Goal: Task Accomplishment & Management: Manage account settings

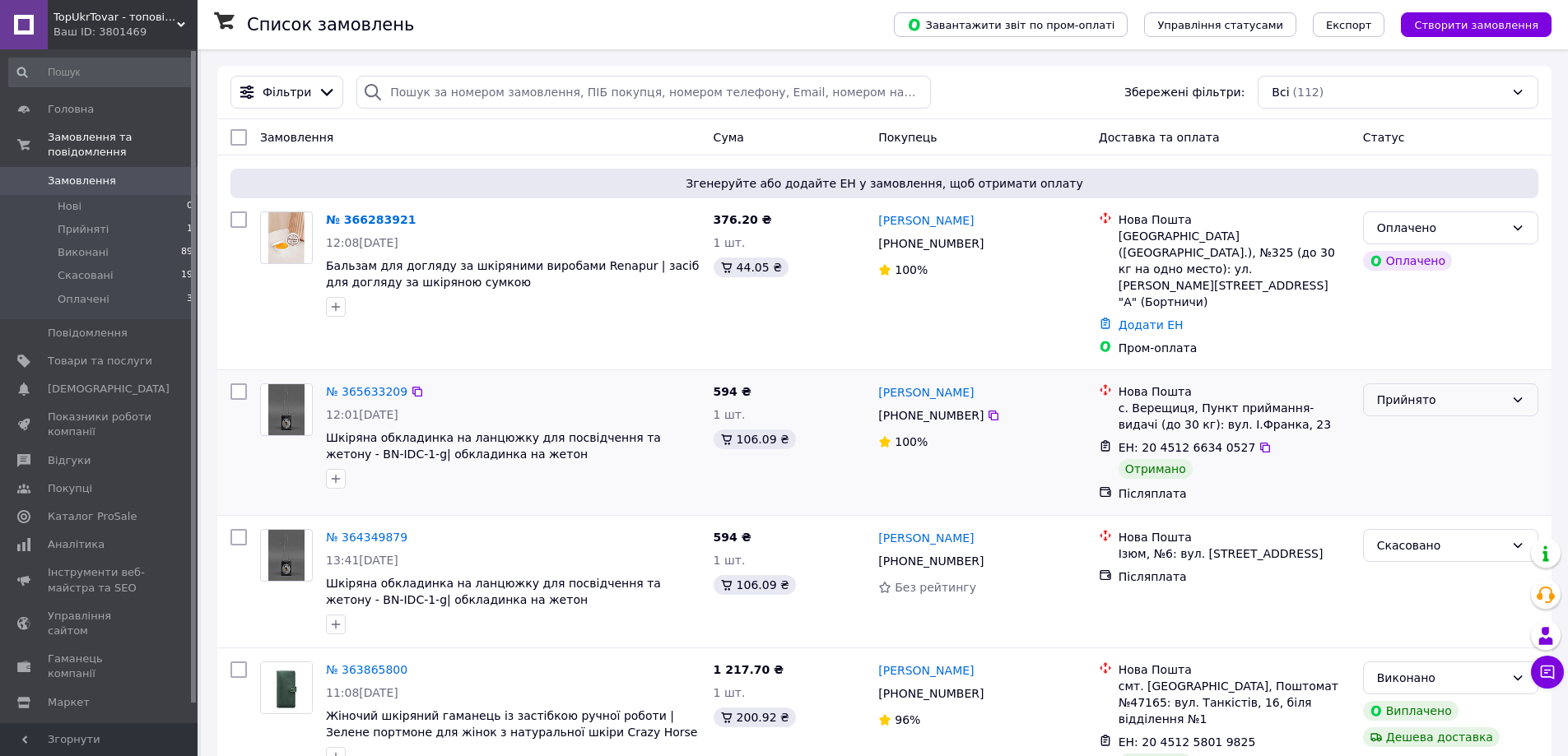
click at [1406, 391] on div "Прийнято" at bounding box center [1441, 400] width 128 height 18
click at [1392, 459] on li "Оплачено" at bounding box center [1450, 462] width 173 height 29
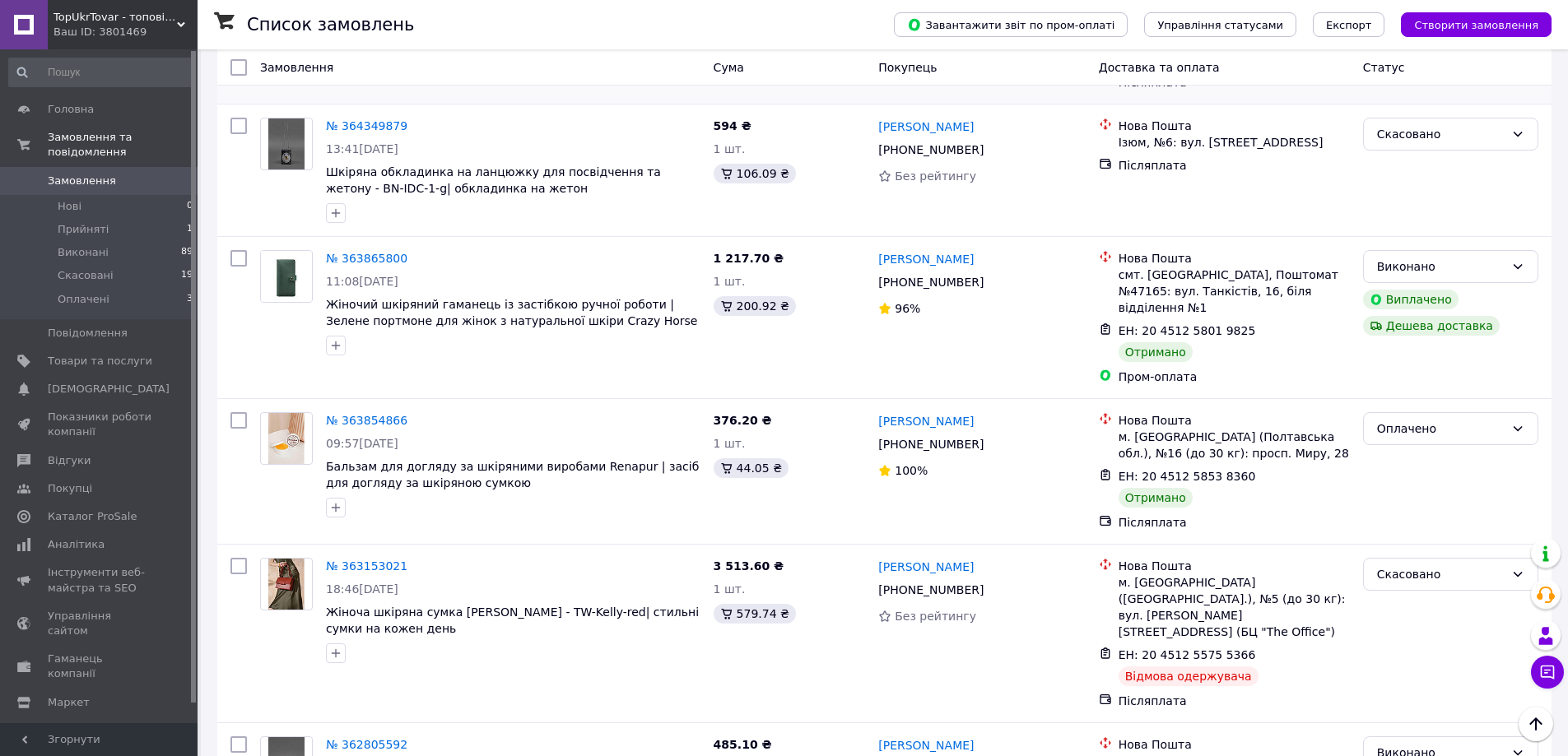
scroll to position [494, 0]
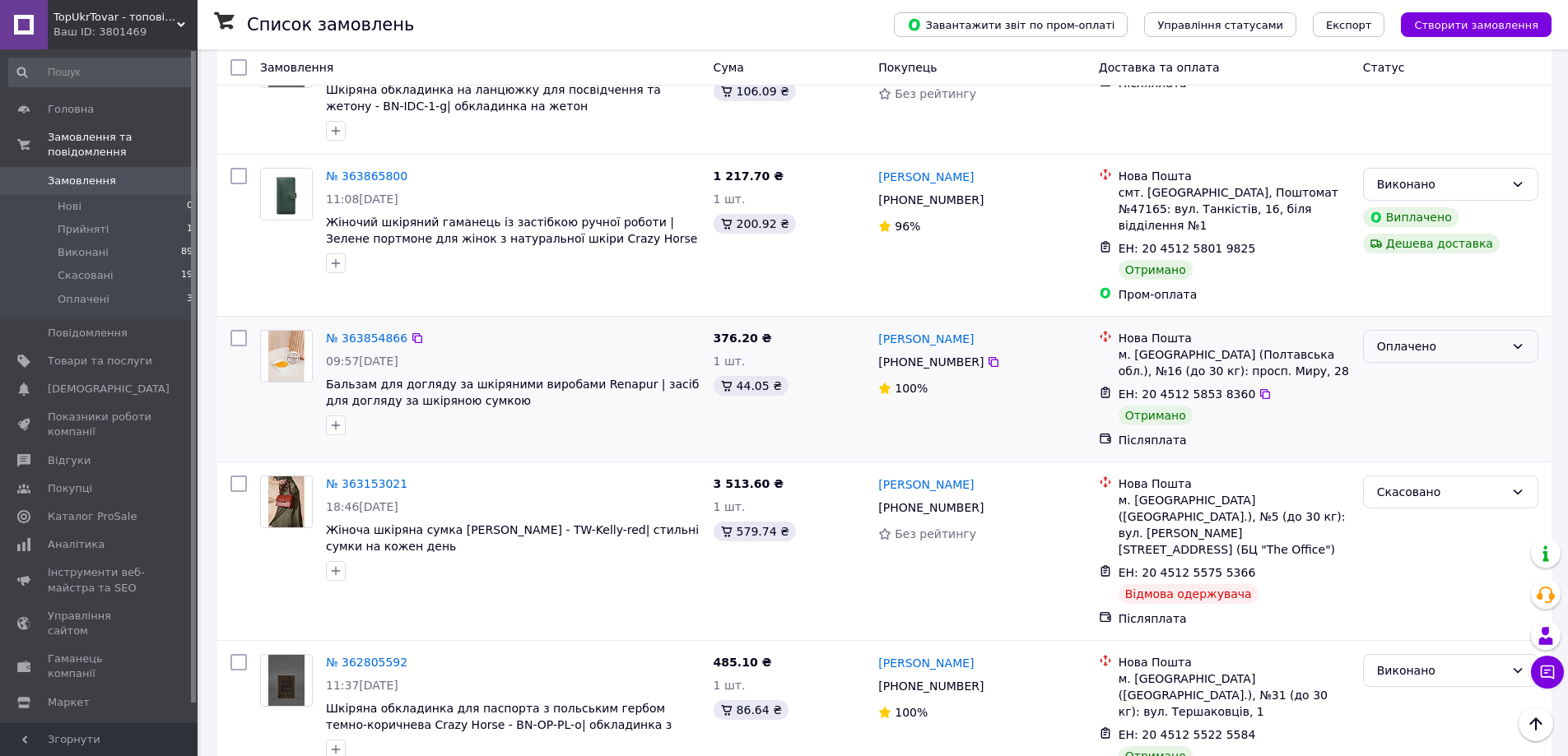
click at [1406, 337] on div "Оплачено" at bounding box center [1441, 347] width 128 height 18
click at [1403, 355] on li "Виконано" at bounding box center [1450, 363] width 173 height 29
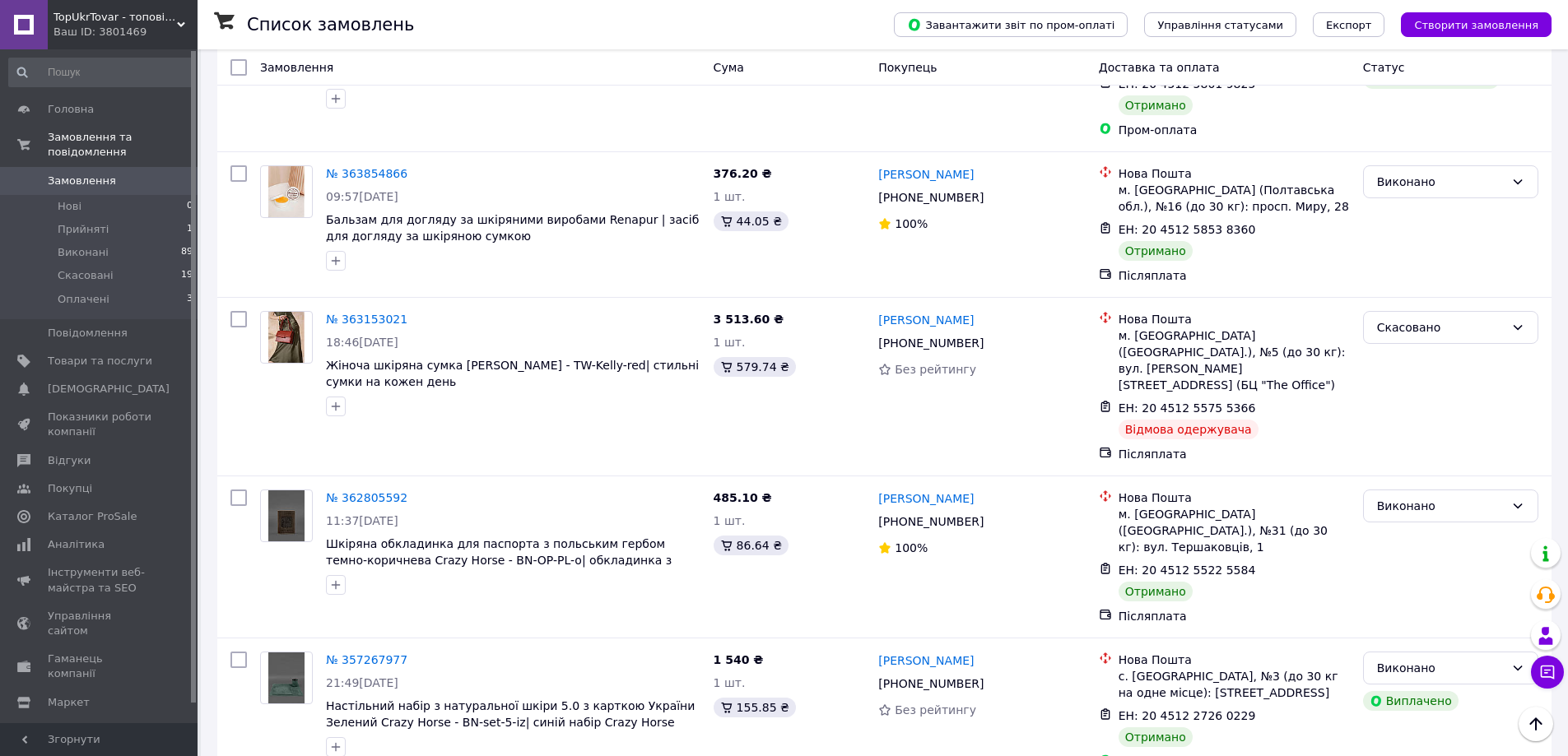
scroll to position [576, 0]
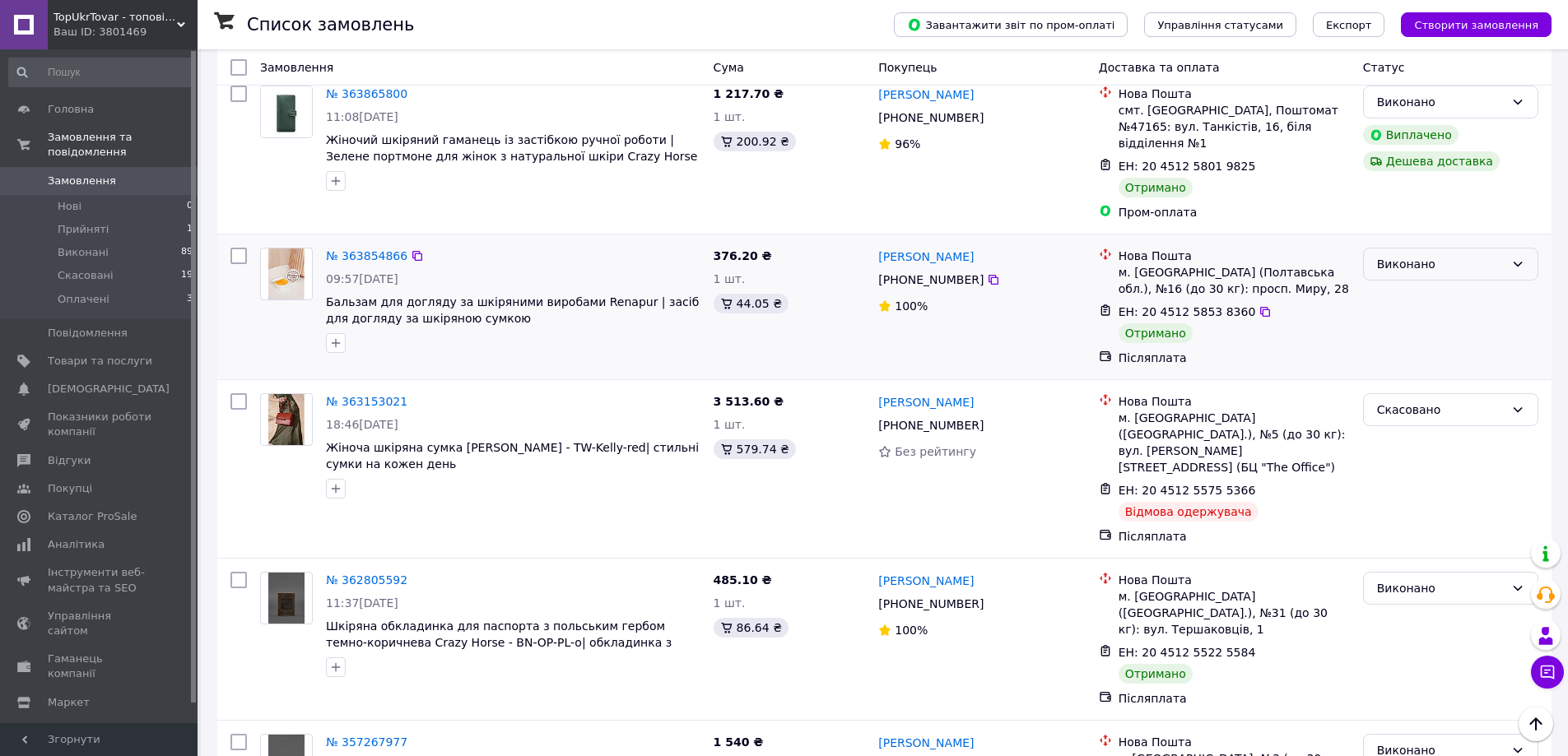
click at [1431, 255] on div "Виконано" at bounding box center [1441, 264] width 128 height 18
click at [1169, 264] on div "м. [GEOGRAPHIC_DATA] (Полтавська обл.), №16 (до 30 кг): просп. Миру, 28" at bounding box center [1235, 281] width 232 height 33
drag, startPoint x: 1170, startPoint y: 224, endPoint x: 1137, endPoint y: 223, distance: 33.0
click at [1137, 264] on div "м. [GEOGRAPHIC_DATA] (Полтавська обл.), №16 (до 30 кг): просп. Миру, 28" at bounding box center [1235, 281] width 232 height 33
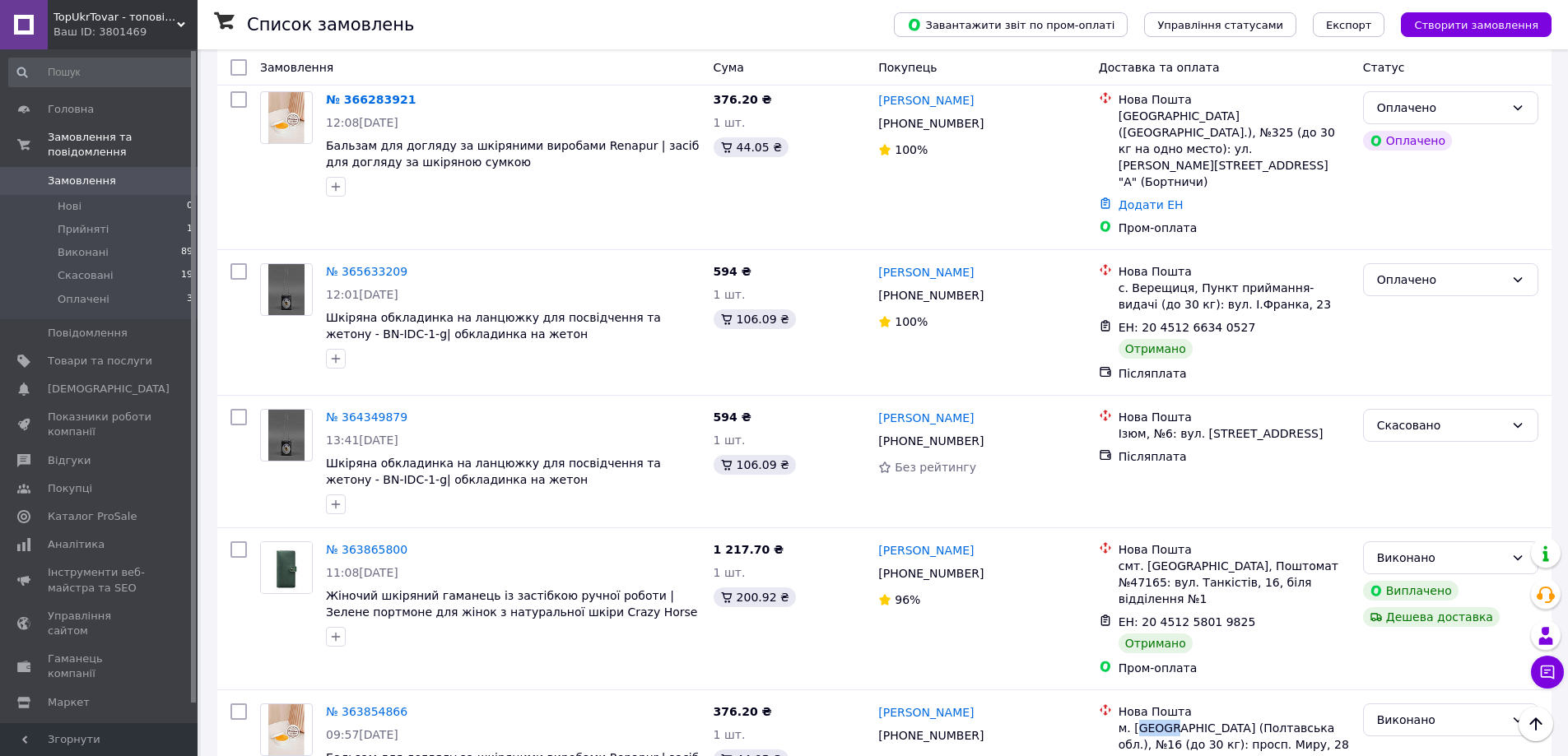
scroll to position [156, 0]
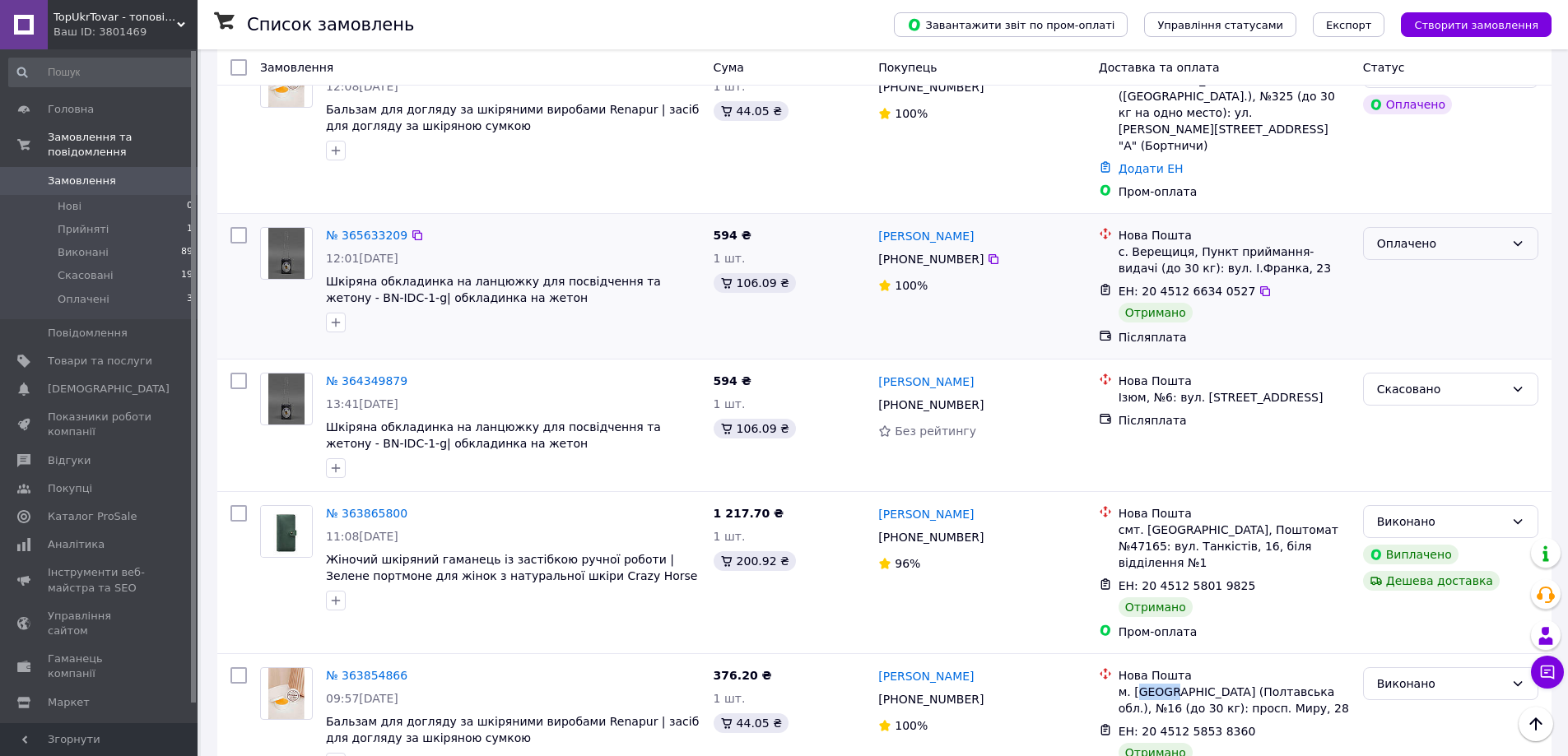
click at [1509, 227] on div "Оплачено" at bounding box center [1451, 243] width 175 height 33
click at [1442, 277] on li "Виконано" at bounding box center [1450, 276] width 173 height 29
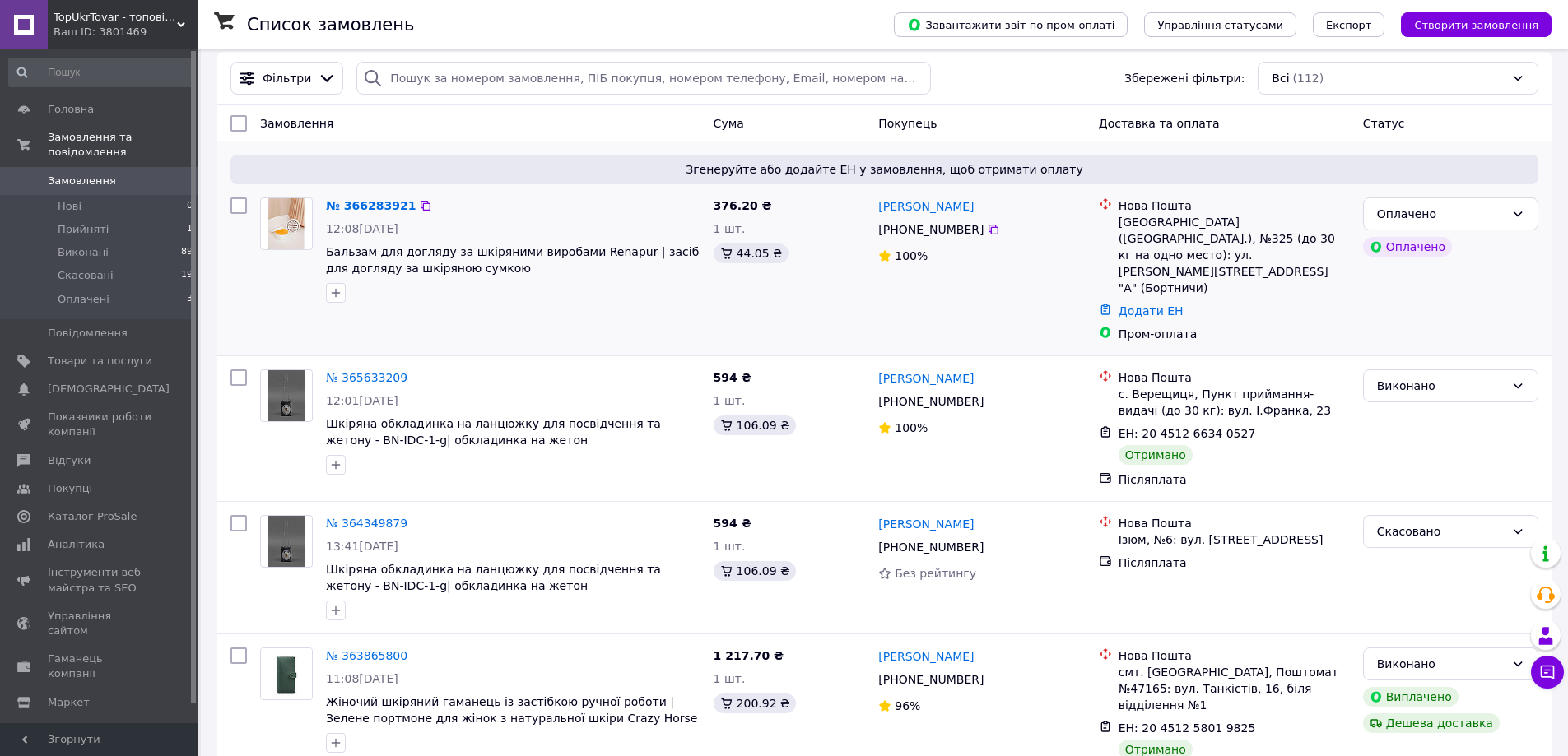
scroll to position [0, 0]
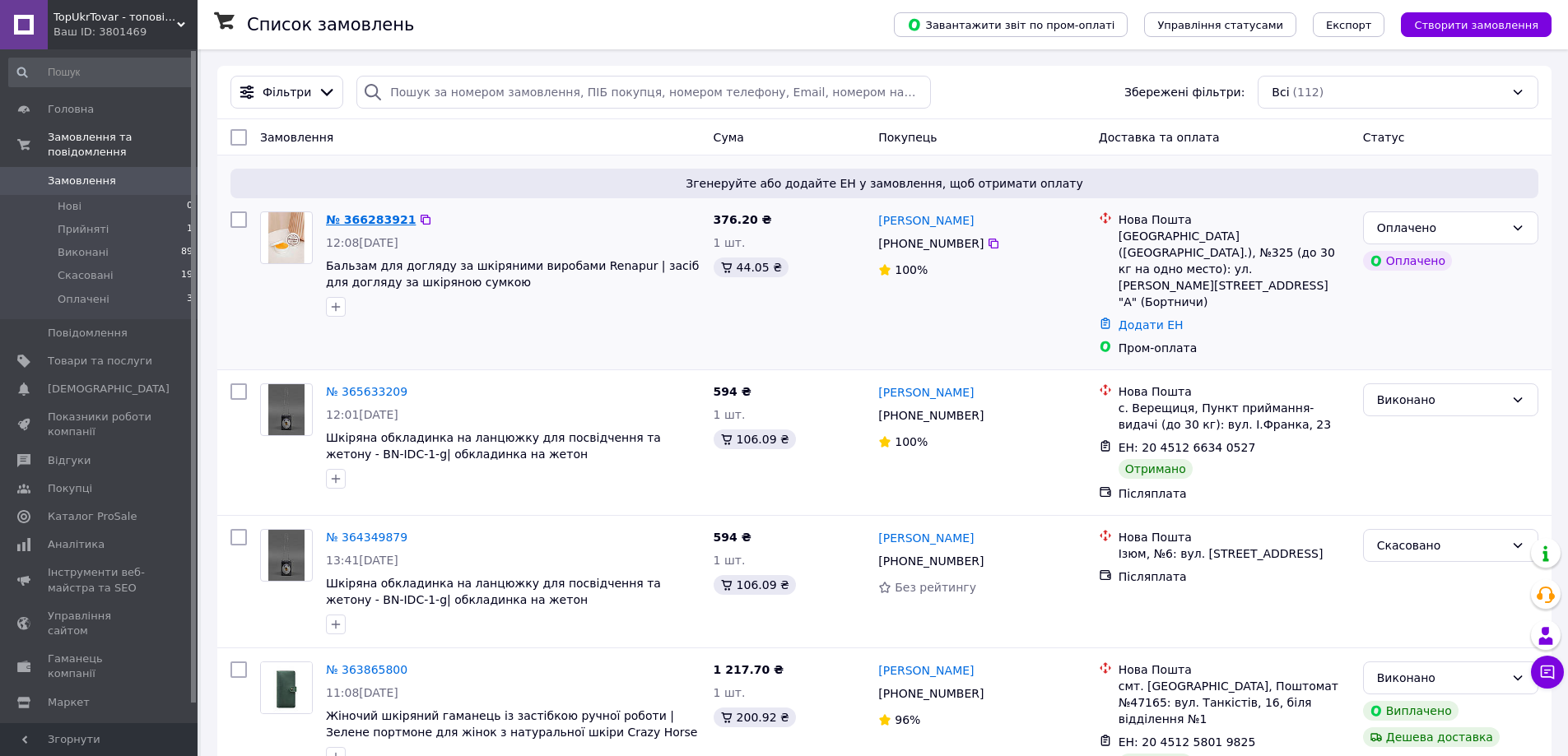
click at [383, 222] on link "№ 366283921" at bounding box center [370, 220] width 89 height 13
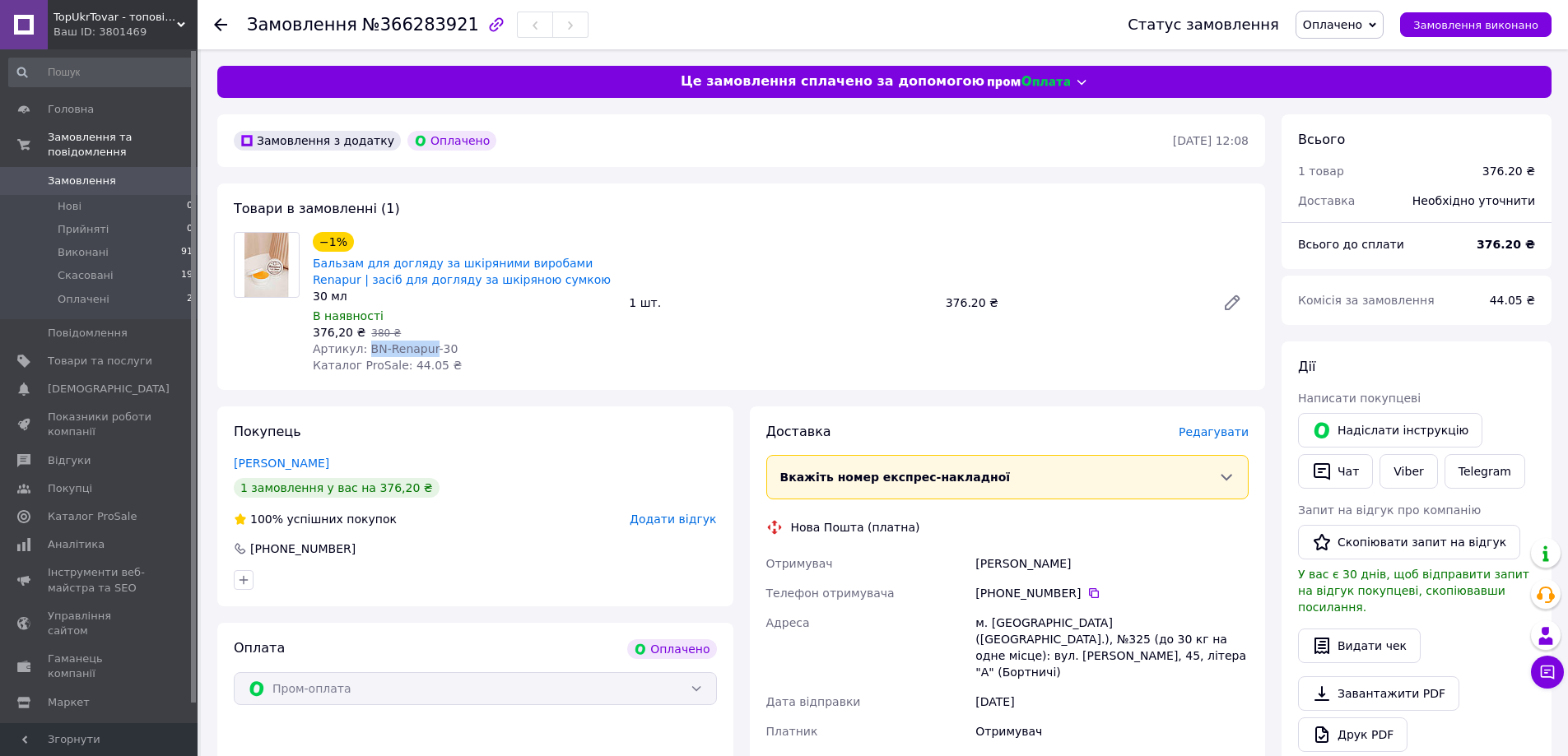
drag, startPoint x: 425, startPoint y: 342, endPoint x: 364, endPoint y: 346, distance: 61.1
click at [364, 346] on span "Артикул: BN-Renapur-30" at bounding box center [385, 348] width 145 height 13
copy span "BN-Renapur"
click at [1329, 471] on icon "button" at bounding box center [1322, 471] width 16 height 17
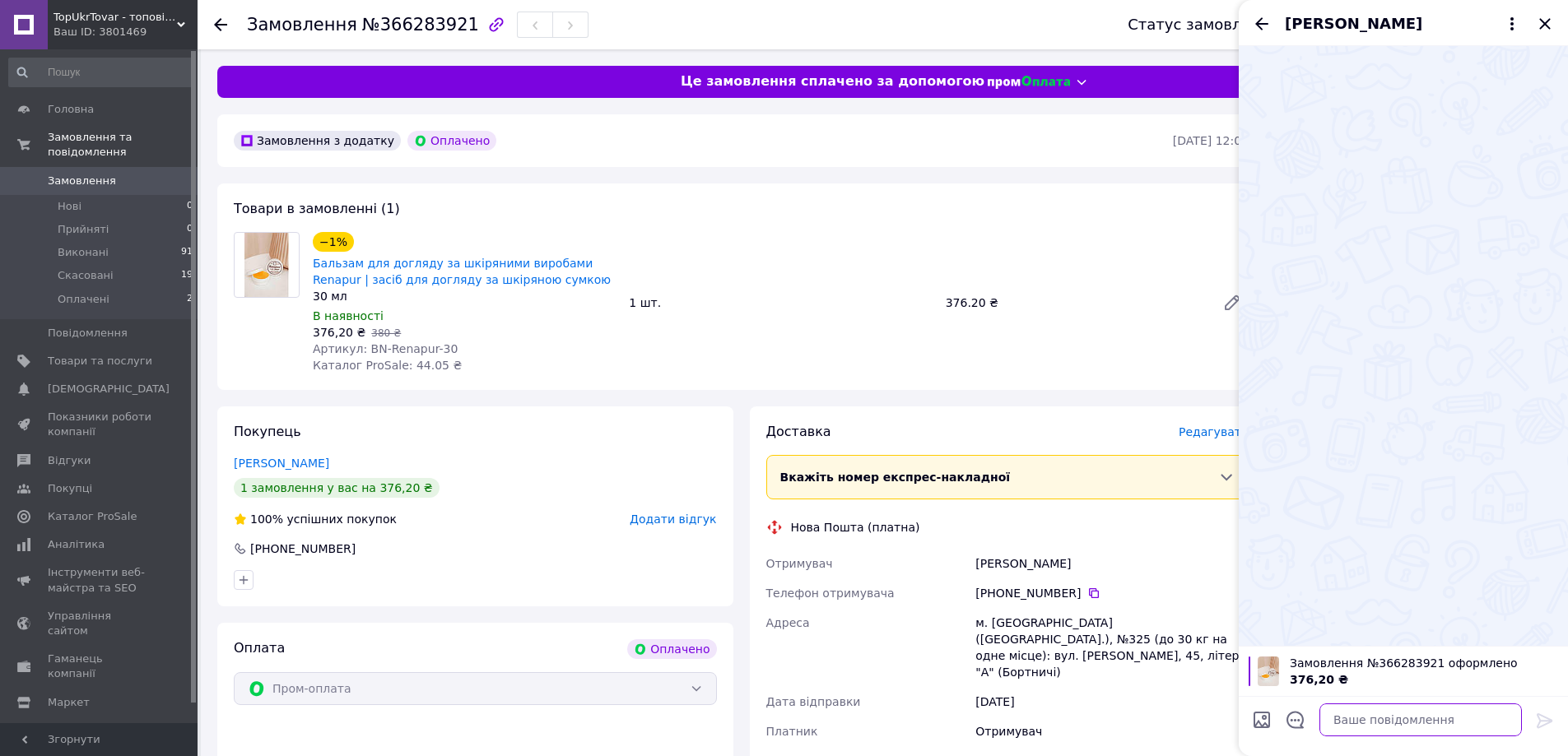
click at [1418, 721] on textarea at bounding box center [1421, 720] width 202 height 33
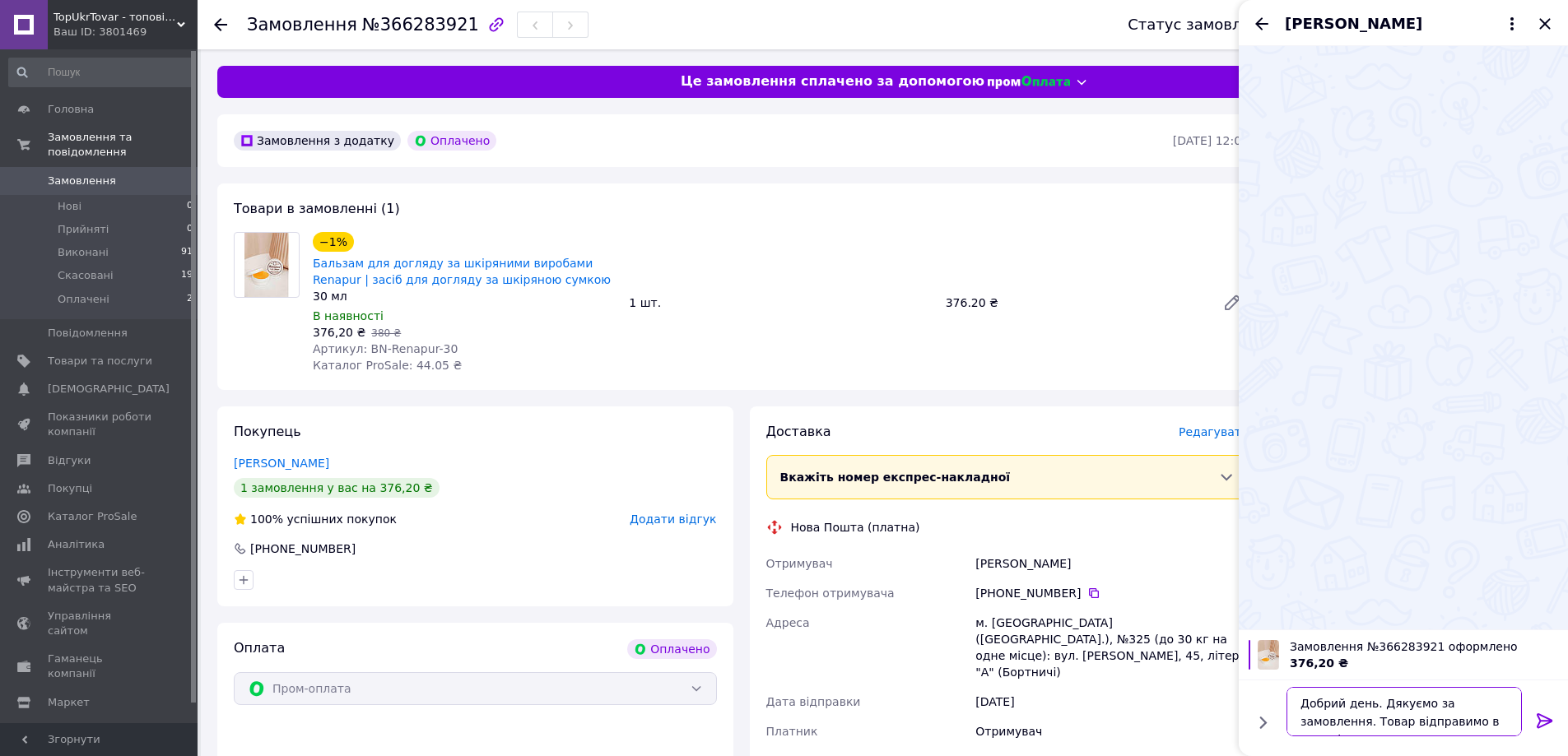
type textarea "Добрий день. Дякуємо за замовлення. Товар відправимо в понеділок."
click at [1543, 720] on icon at bounding box center [1544, 720] width 16 height 15
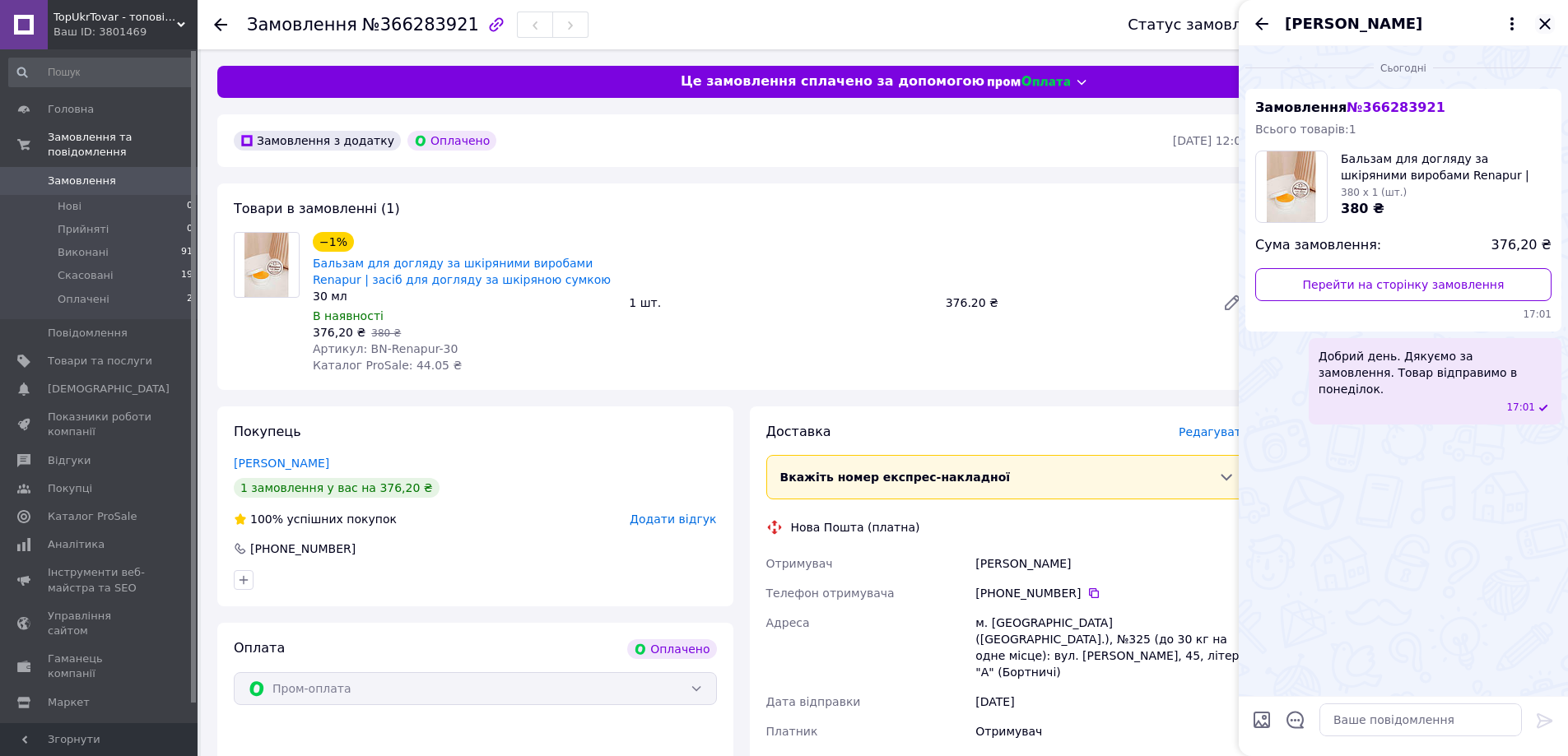
click at [1545, 23] on icon "Закрити" at bounding box center [1545, 24] width 11 height 11
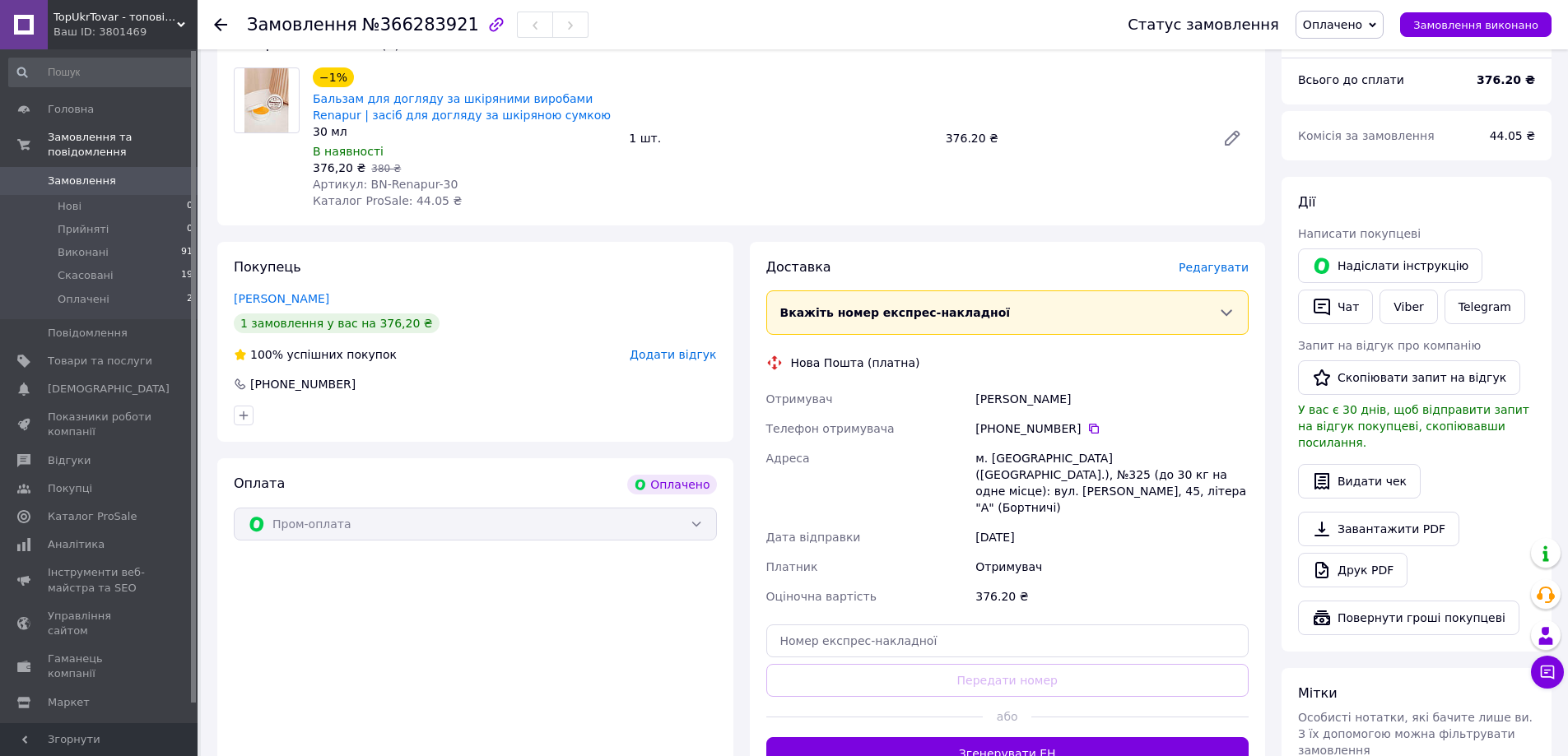
scroll to position [247, 0]
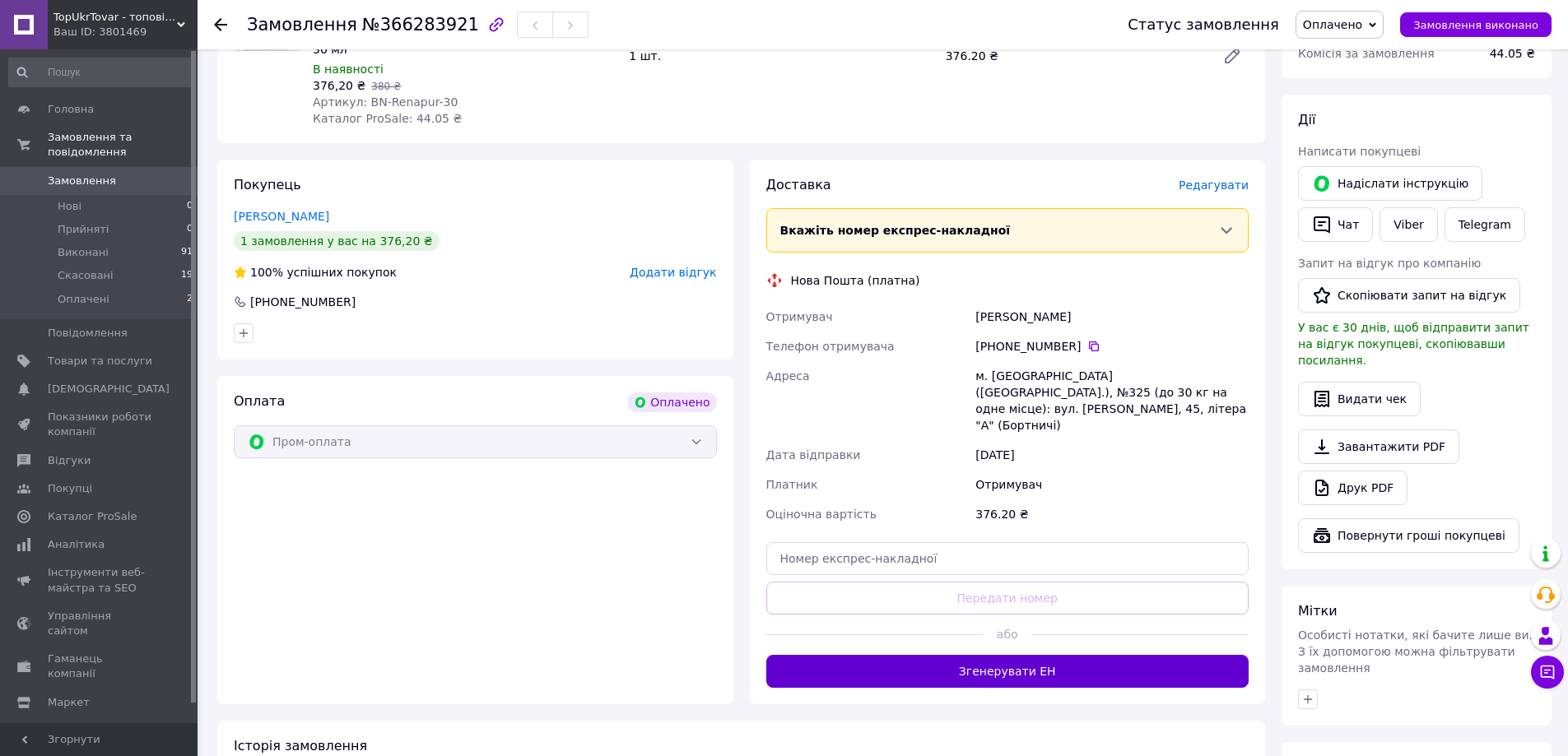
click at [1009, 655] on button "Згенерувати ЕН" at bounding box center [1008, 671] width 483 height 33
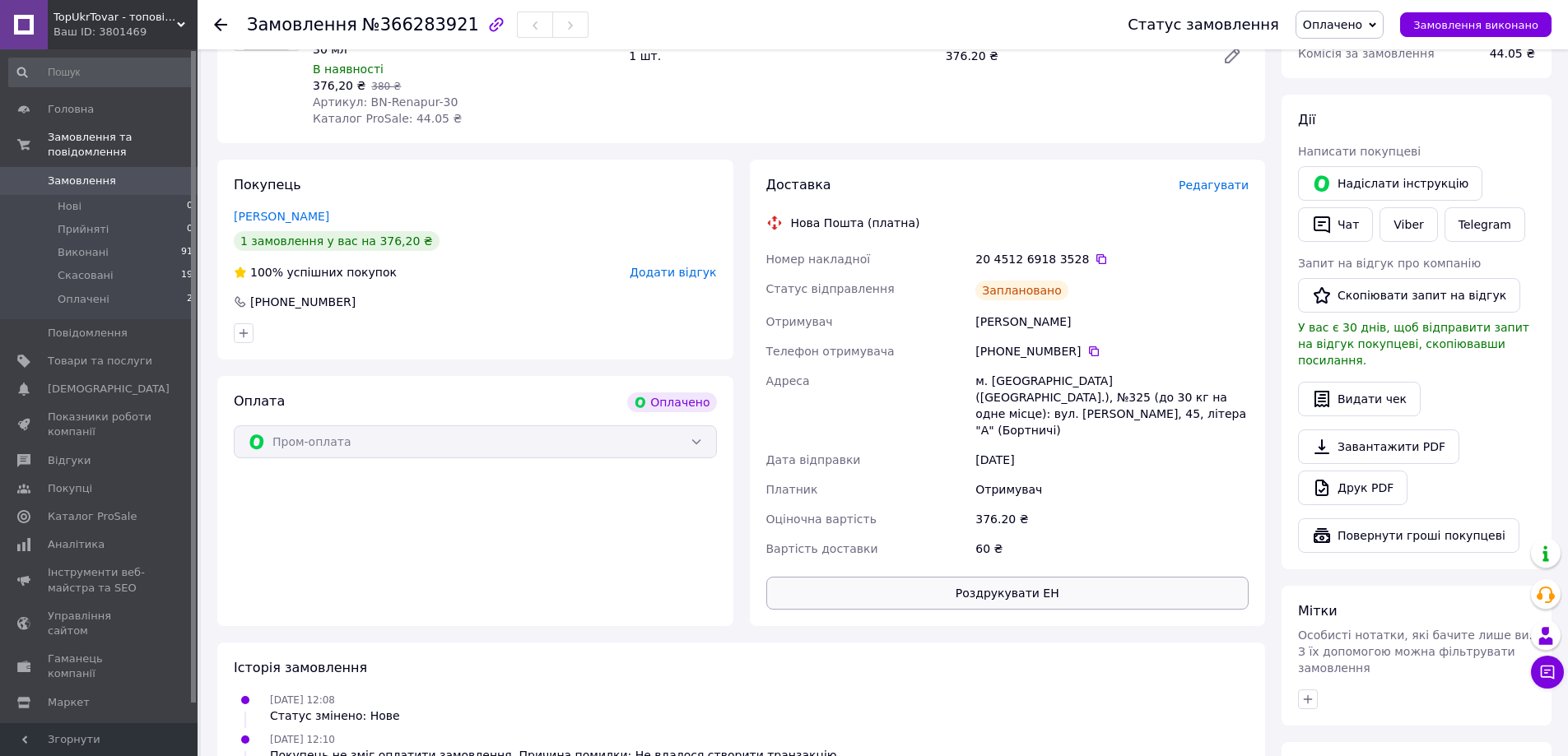
click at [1024, 577] on button "Роздрукувати ЕН" at bounding box center [1008, 594] width 483 height 33
click at [1095, 259] on icon at bounding box center [1101, 259] width 13 height 13
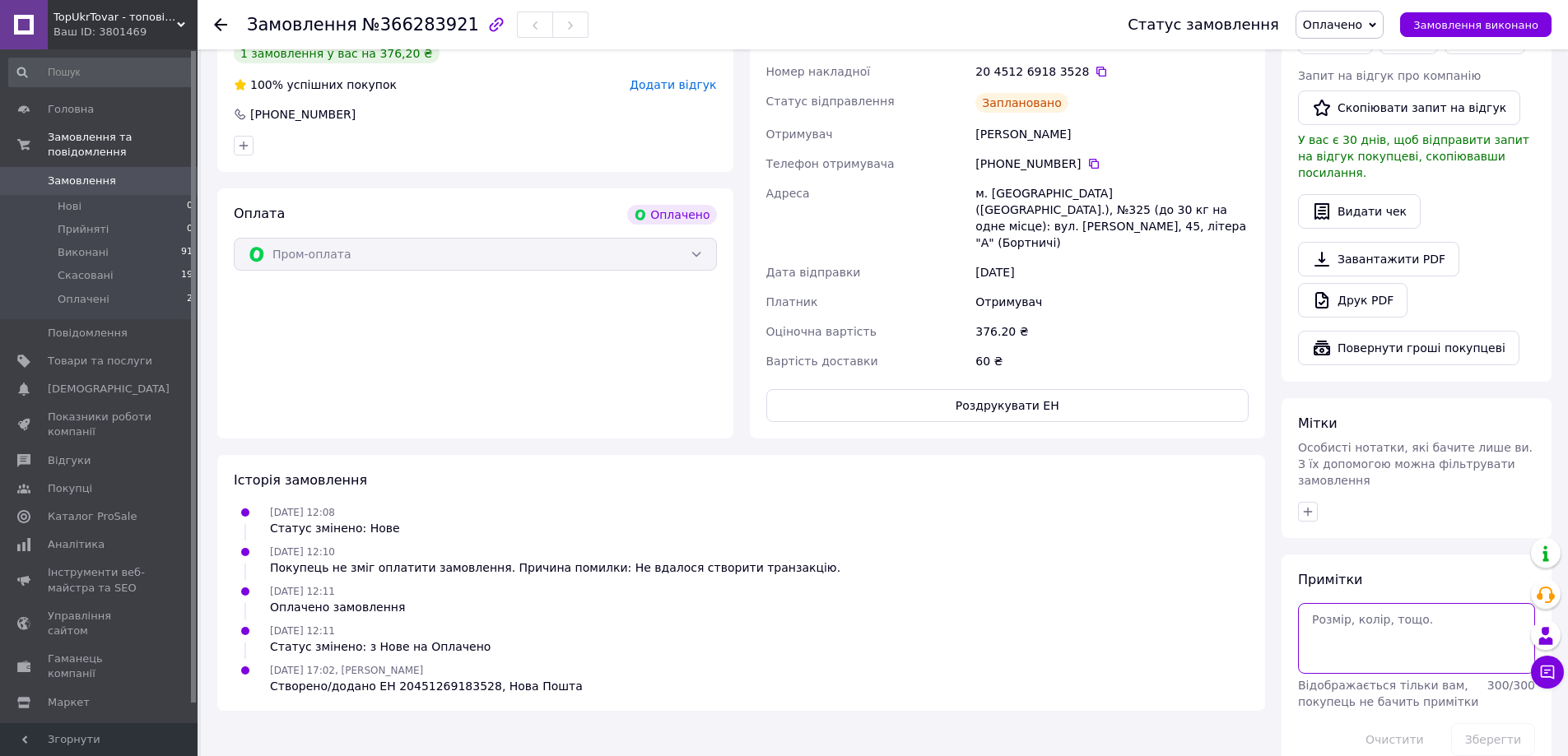
click at [1364, 604] on textarea at bounding box center [1417, 639] width 237 height 71
paste textarea "#87441"
type textarea "#87441 304"
click at [1481, 723] on button "Зберегти" at bounding box center [1493, 740] width 84 height 33
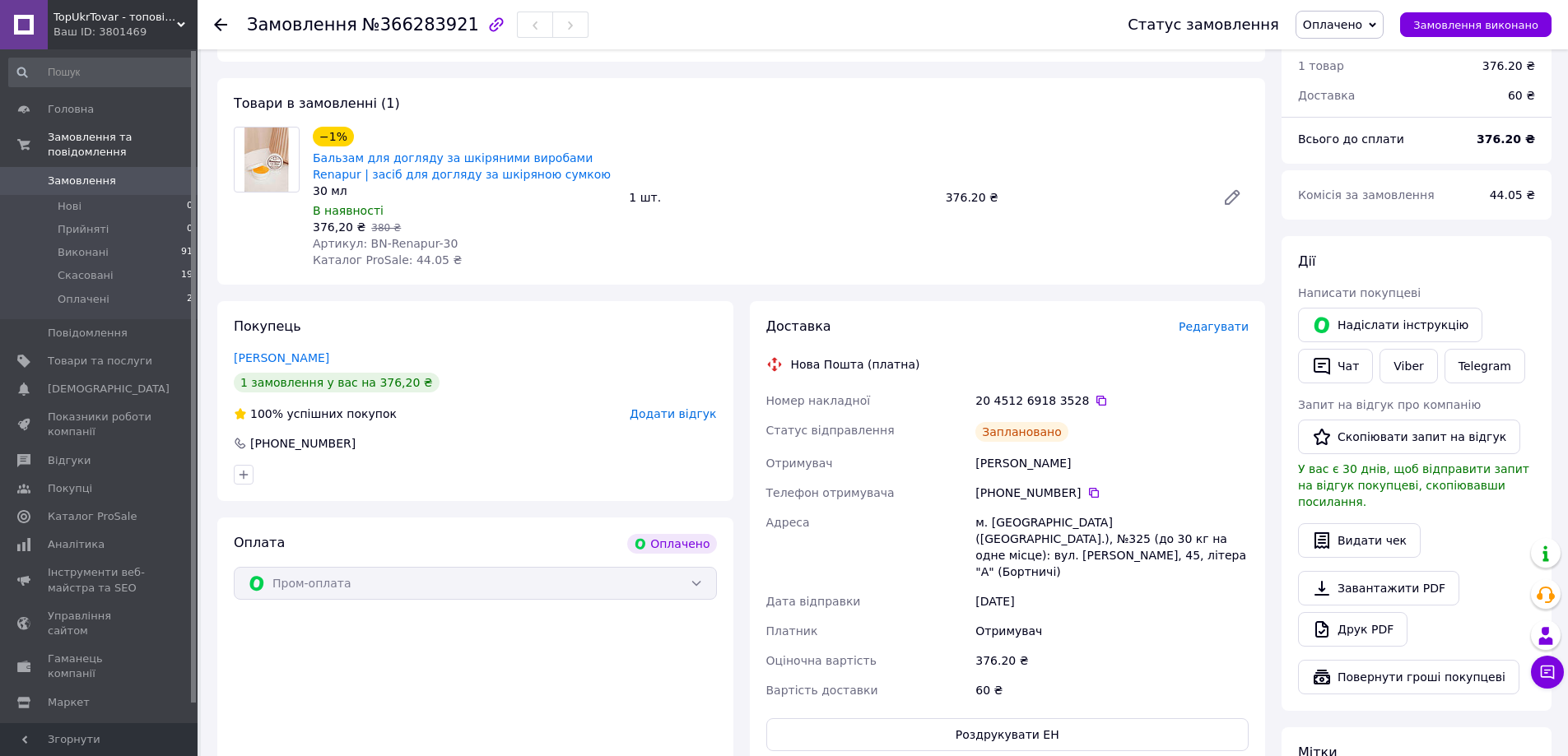
scroll to position [0, 0]
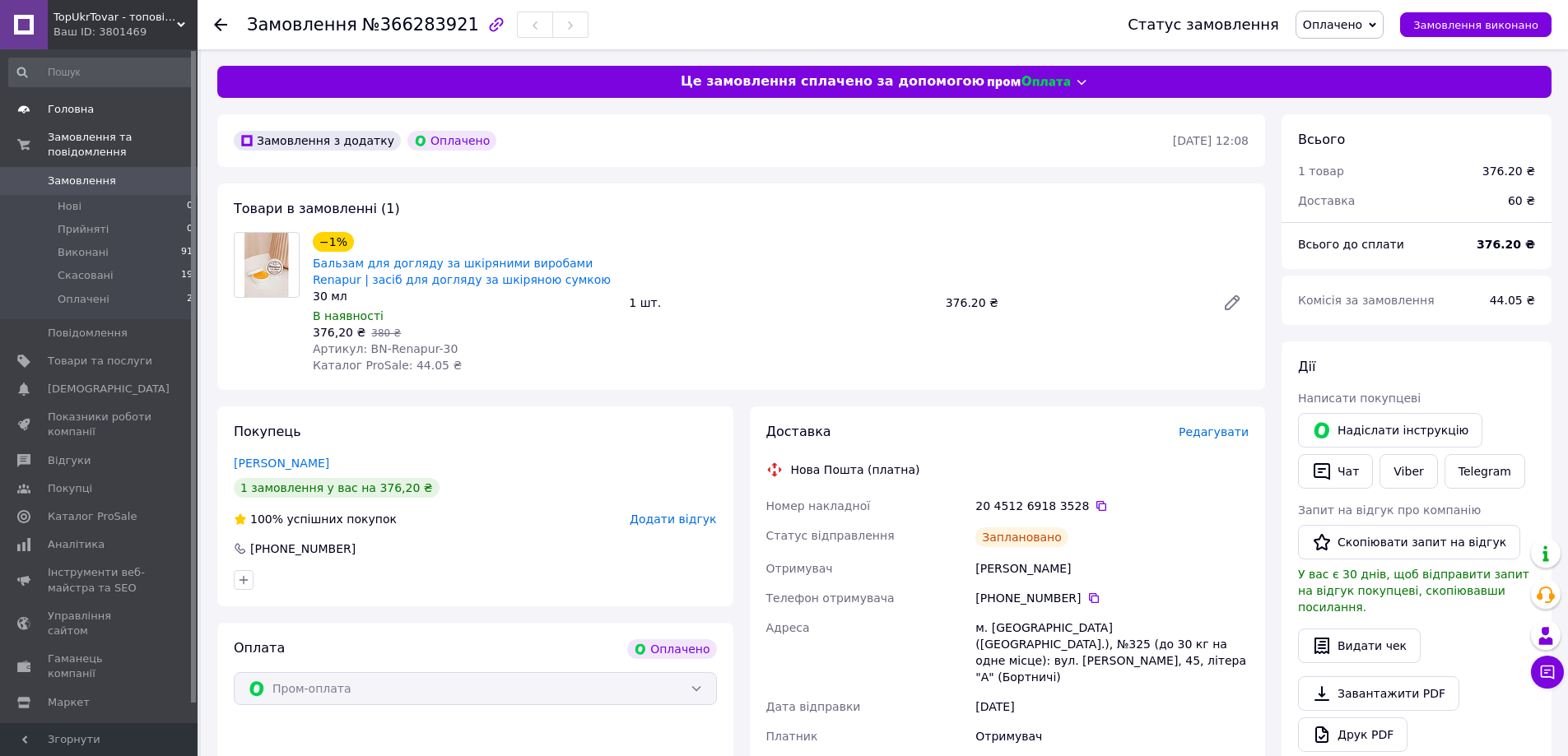
click at [81, 114] on span "Головна" at bounding box center [70, 109] width 47 height 15
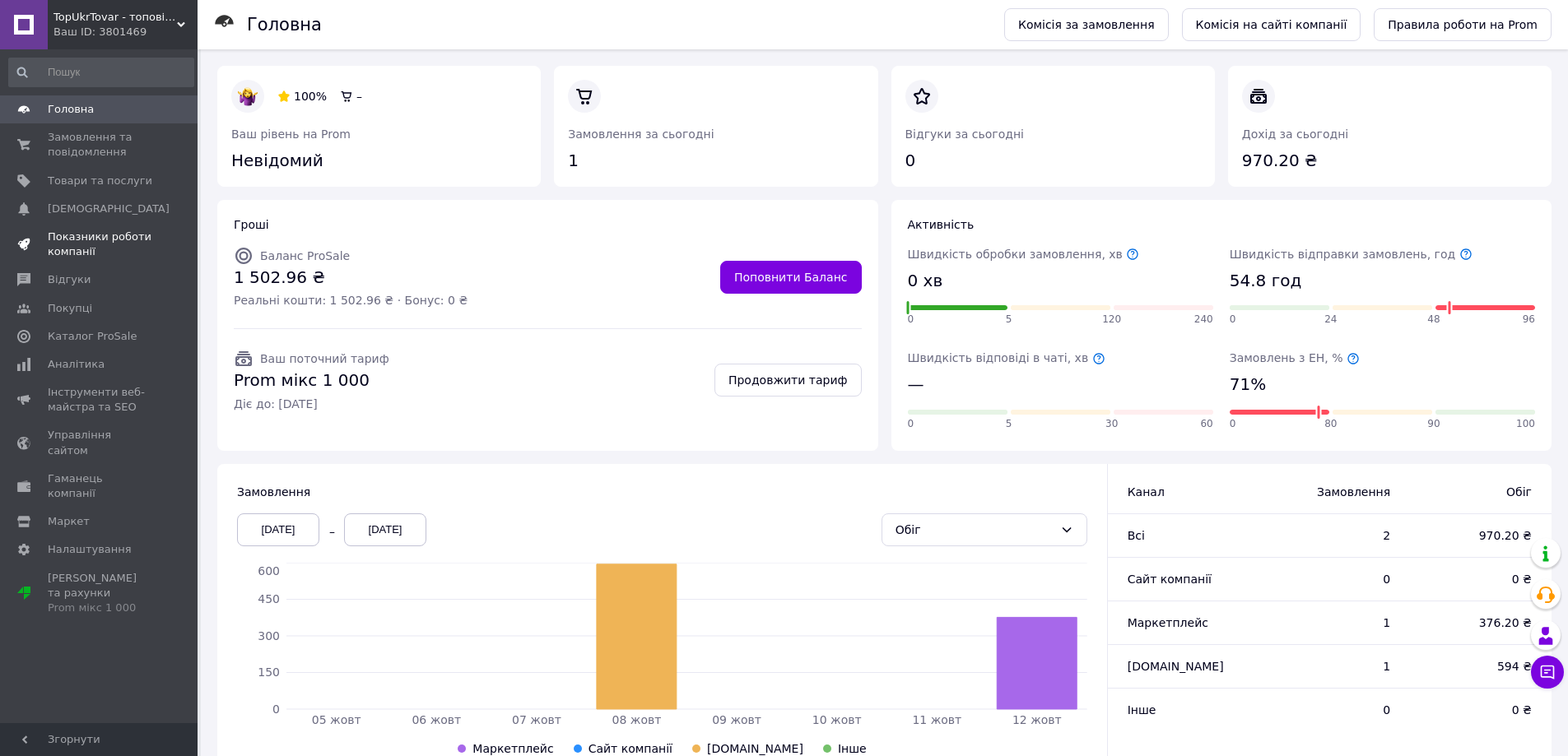
click at [92, 238] on span "Показники роботи компанії" at bounding box center [99, 244] width 105 height 29
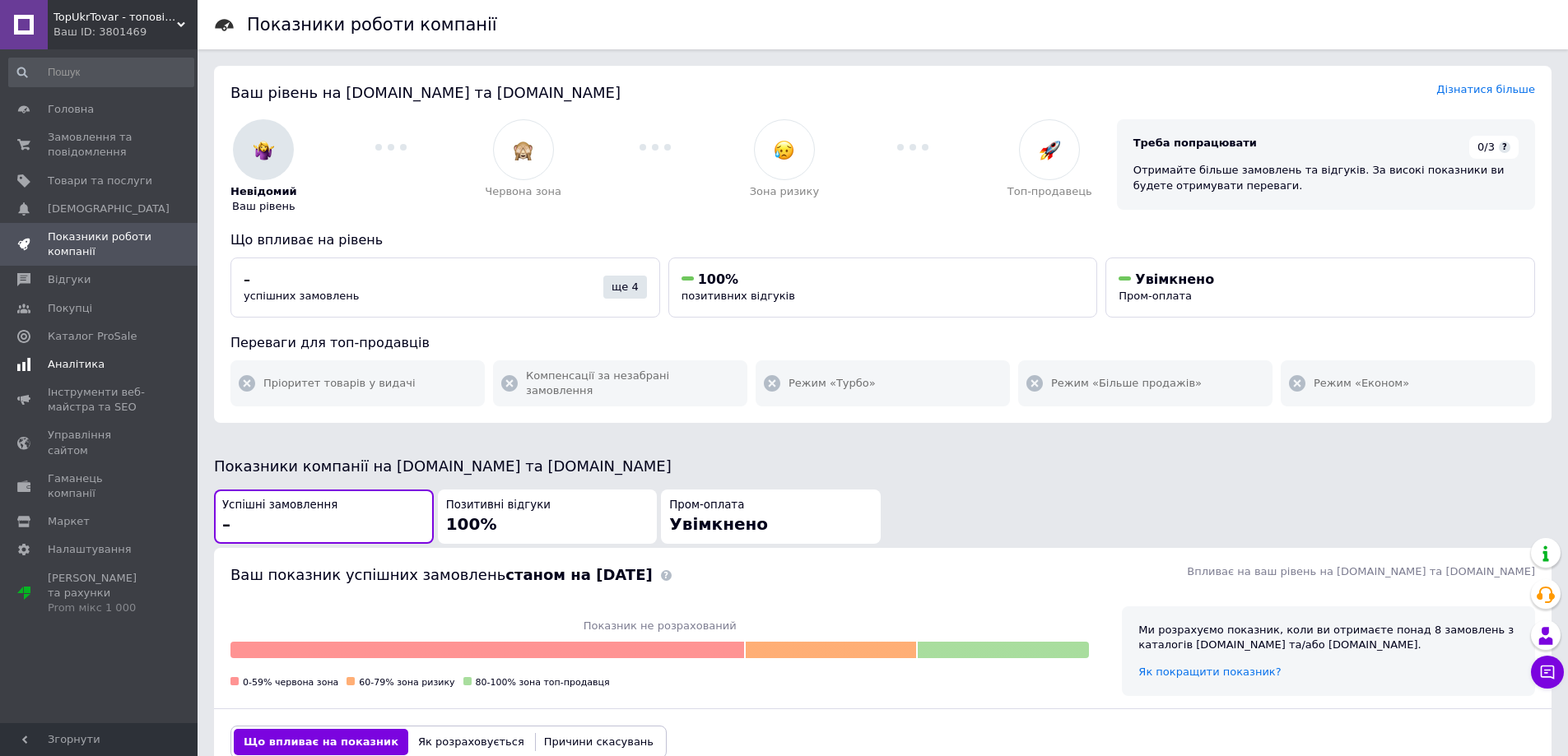
click at [125, 358] on span "Аналітика" at bounding box center [99, 365] width 105 height 15
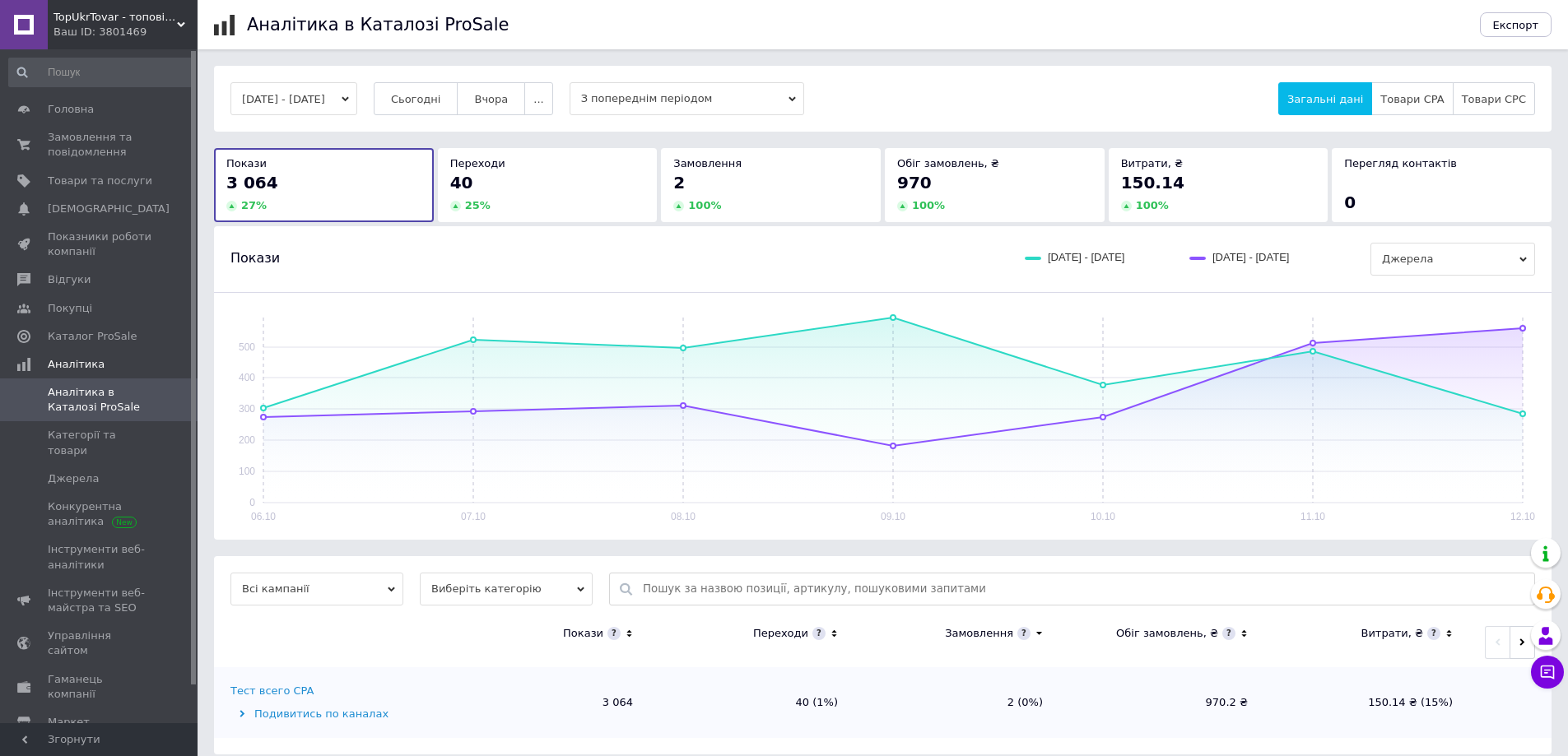
click at [726, 107] on span "З попереднім періодом" at bounding box center [687, 98] width 234 height 33
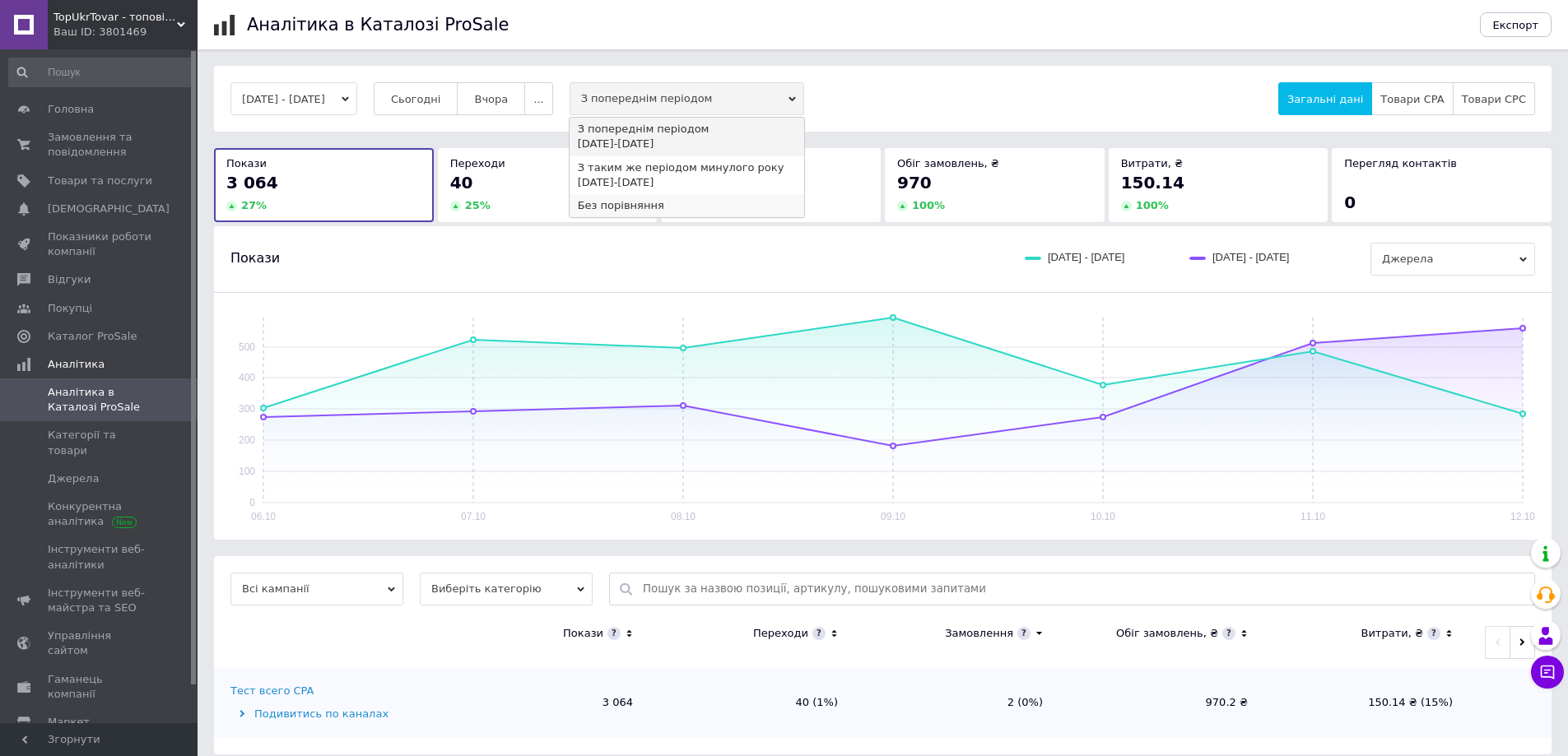
click at [697, 199] on div "Без порівняння" at bounding box center [687, 206] width 218 height 15
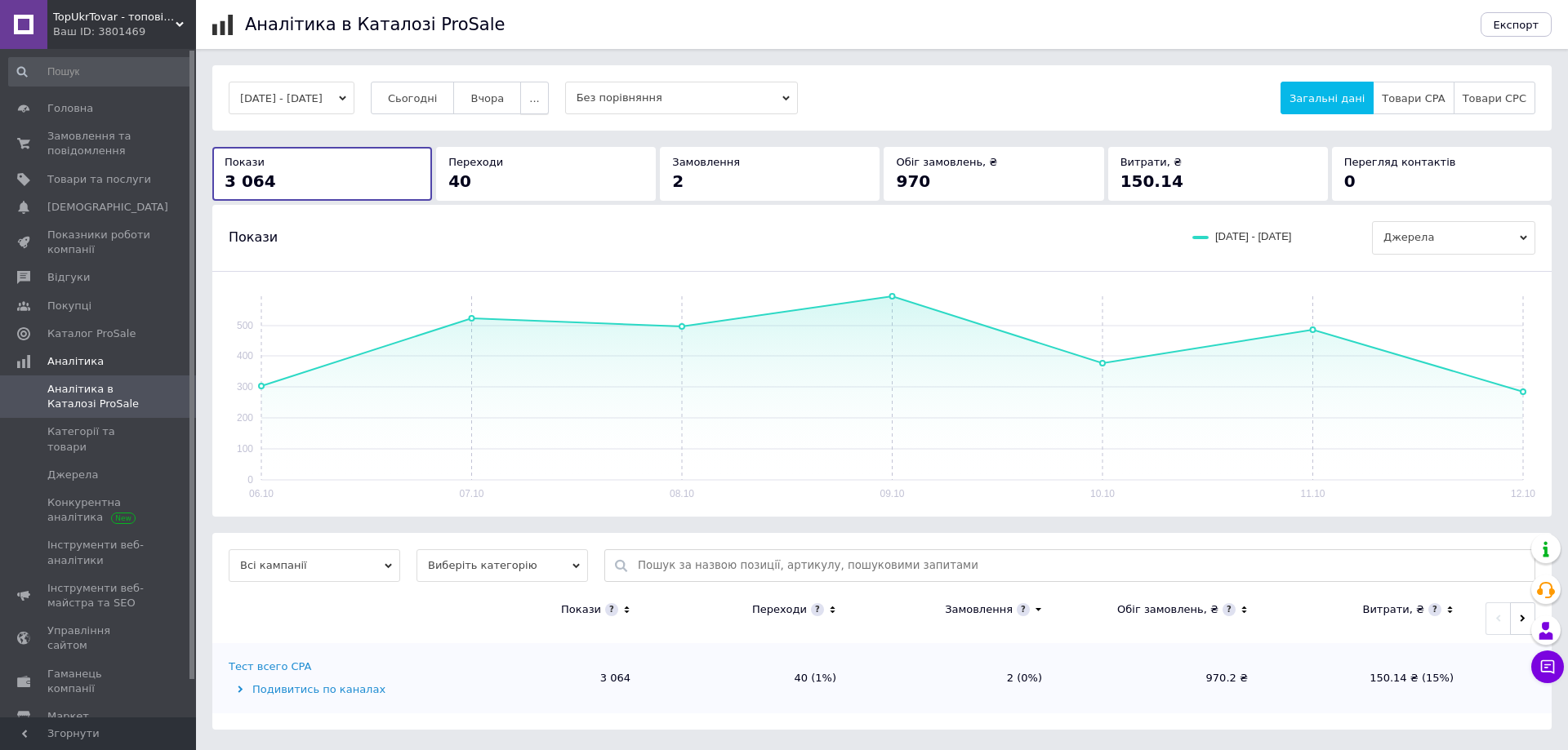
click at [548, 88] on button "..." at bounding box center [534, 98] width 28 height 33
click at [526, 255] on span "60-10 днів" at bounding box center [502, 258] width 58 height 13
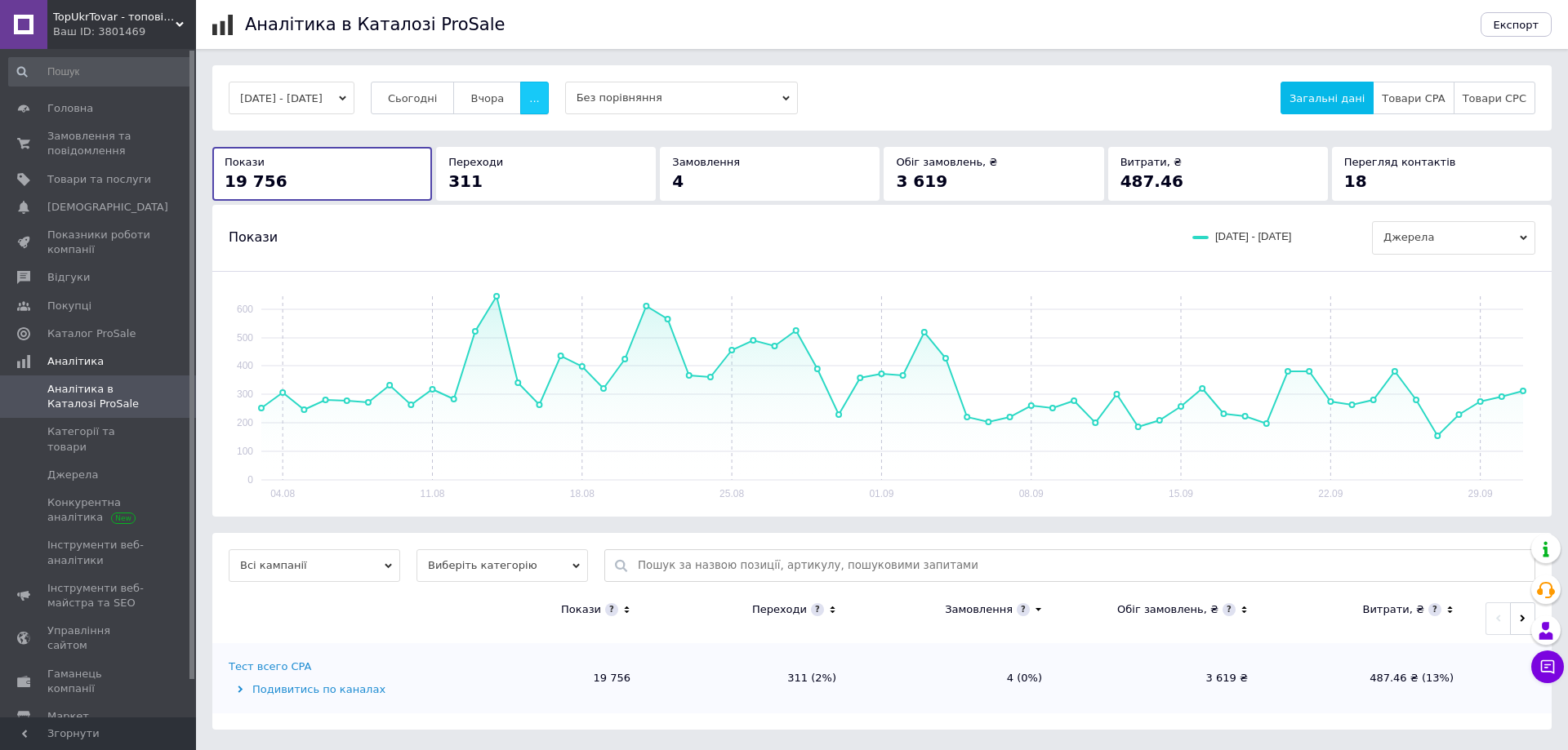
click at [539, 92] on span "..." at bounding box center [534, 99] width 10 height 13
click at [523, 228] on span "60 днів" at bounding box center [502, 226] width 40 height 13
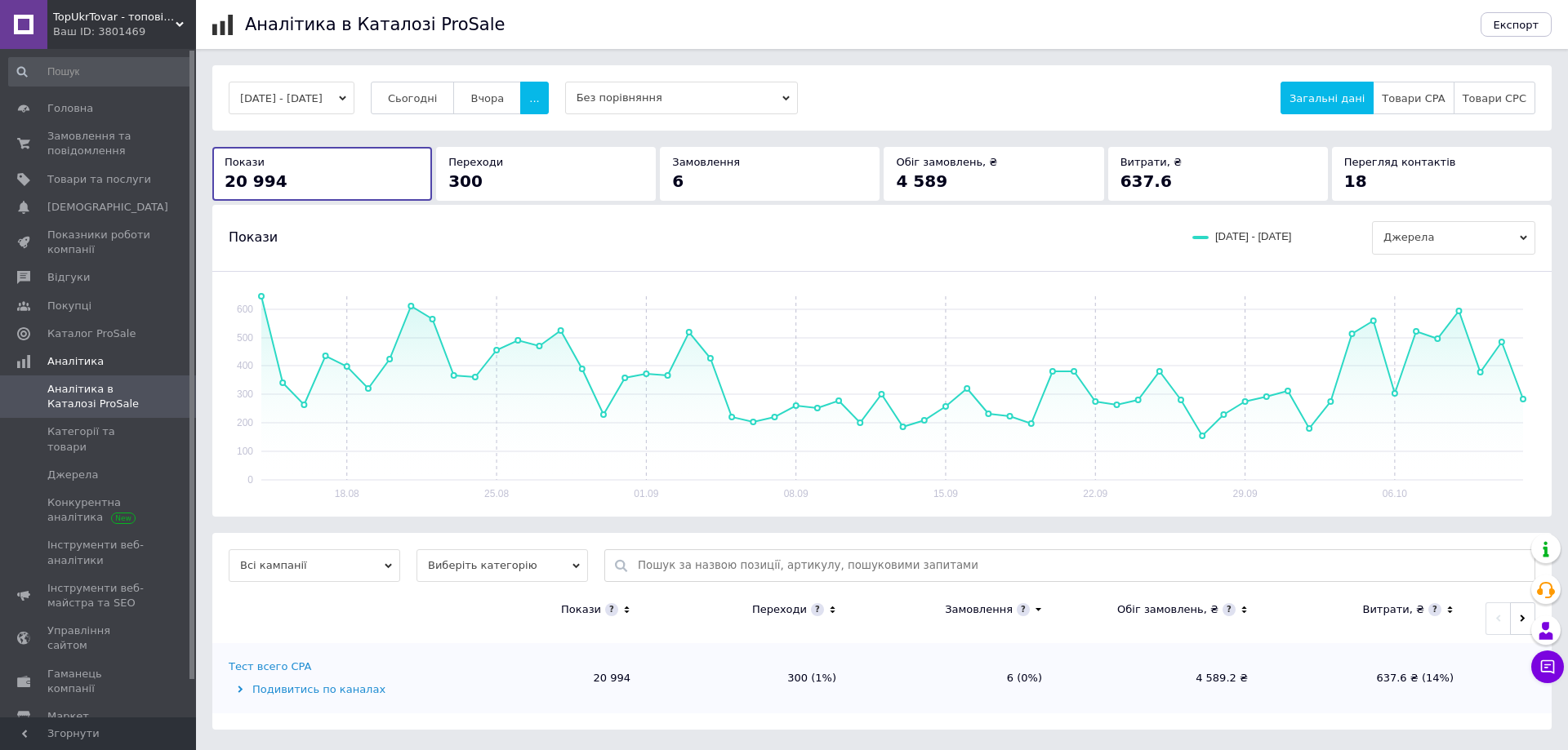
click at [738, 169] on div "Замовлення" at bounding box center [770, 162] width 195 height 14
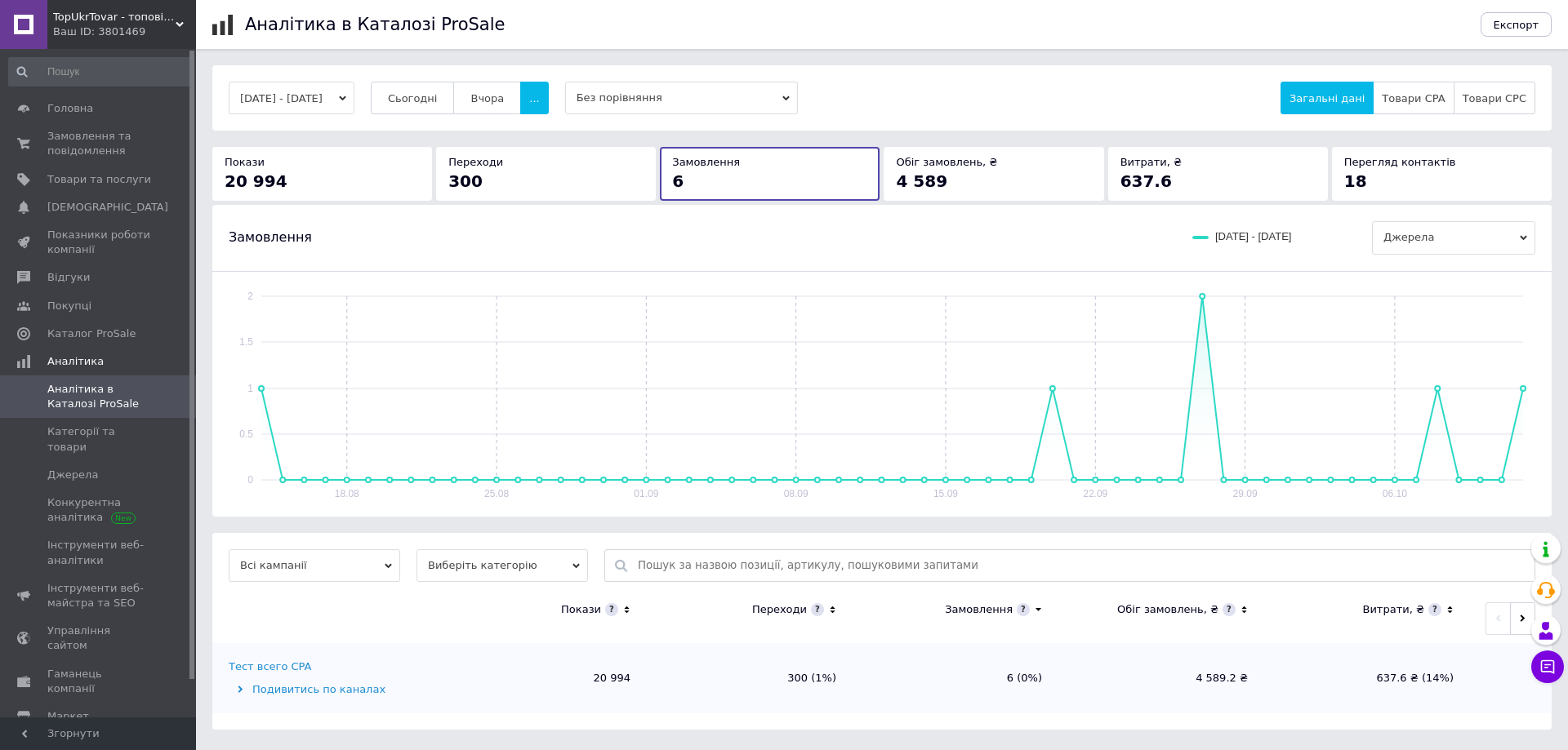
click at [398, 183] on div "20 994" at bounding box center [322, 181] width 195 height 23
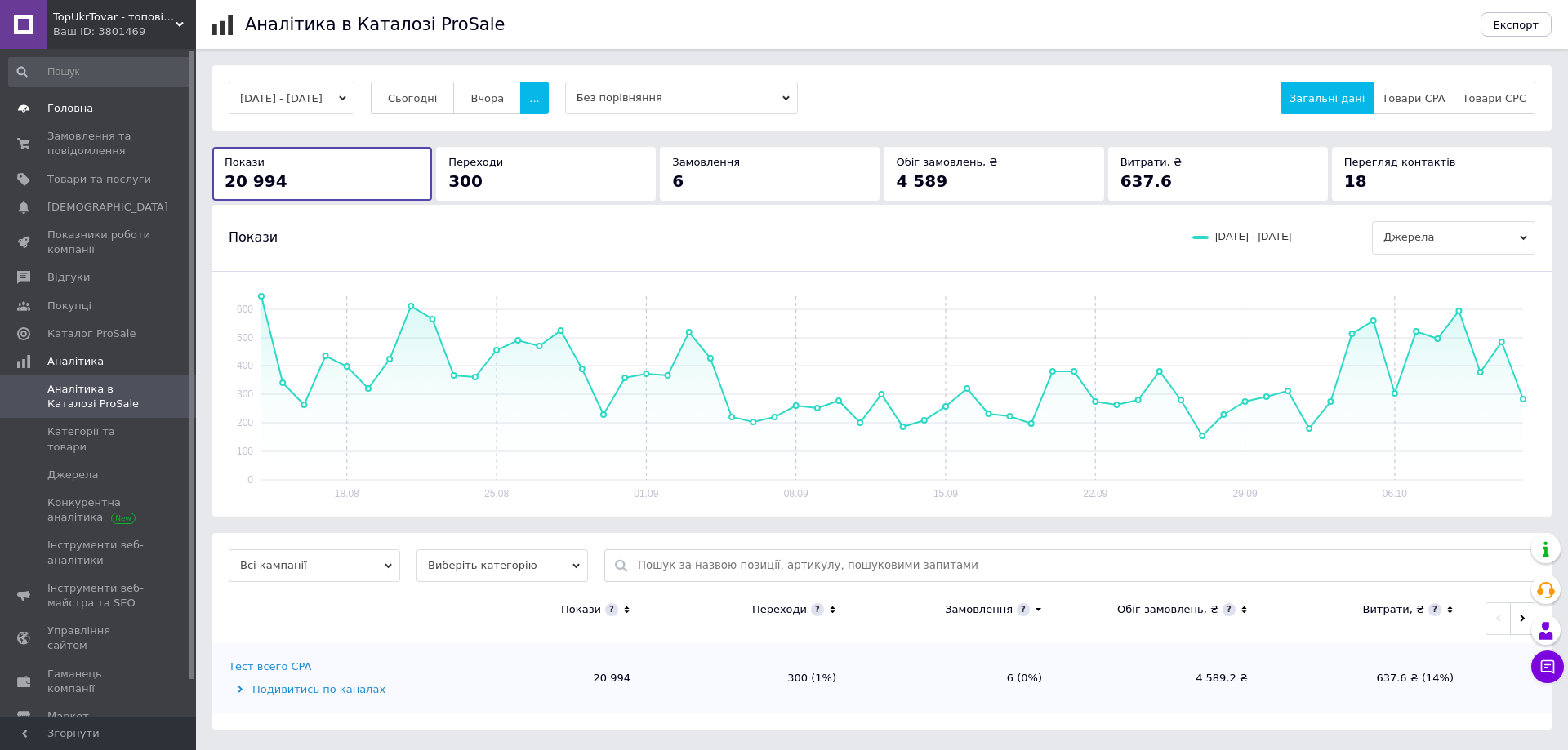
click at [109, 115] on span "Головна" at bounding box center [99, 109] width 104 height 14
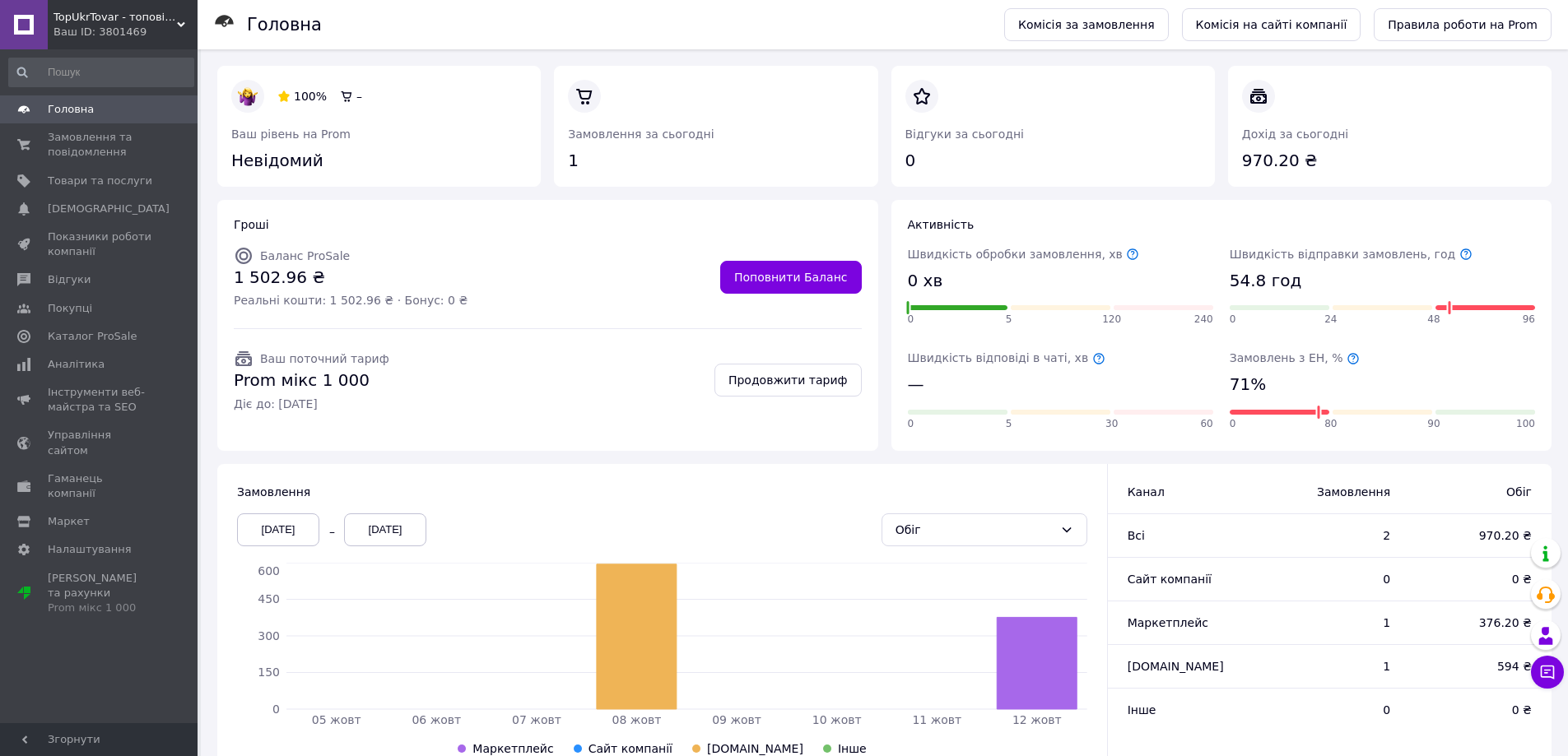
click at [1347, 357] on icon at bounding box center [1353, 358] width 11 height 11
